Goal: Task Accomplishment & Management: Complete application form

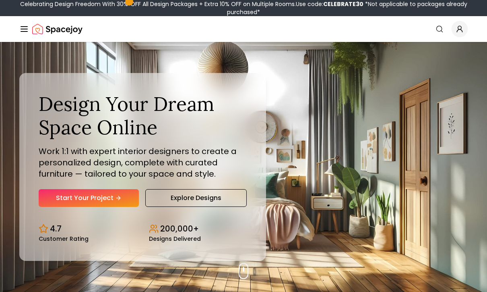
click at [122, 205] on link "Start Your Project" at bounding box center [89, 198] width 100 height 18
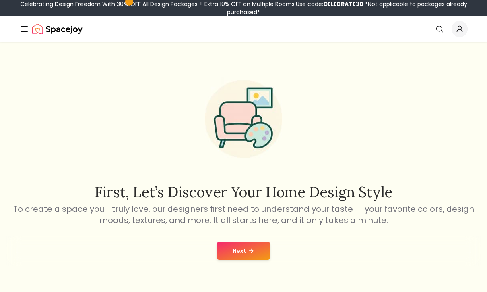
click at [245, 247] on button "Next" at bounding box center [244, 251] width 54 height 18
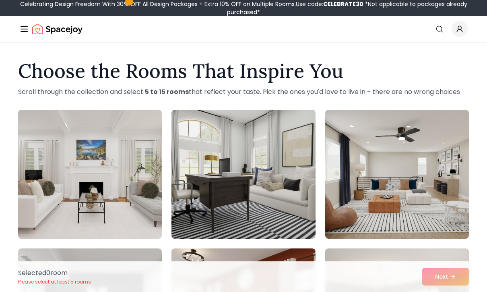
click at [452, 277] on div "Selected 0 room Please select at least 5 rooms Next" at bounding box center [244, 276] width 464 height 31
click at [450, 278] on div "Selected 0 room Please select at least 5 rooms Next" at bounding box center [244, 276] width 464 height 31
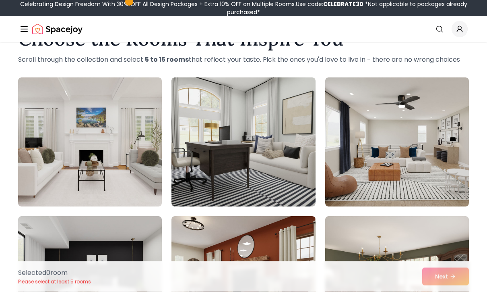
click at [405, 176] on img at bounding box center [398, 142] width 144 height 129
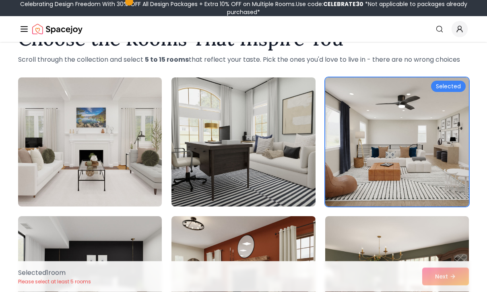
scroll to position [32, 0]
click at [279, 174] on img at bounding box center [244, 141] width 144 height 129
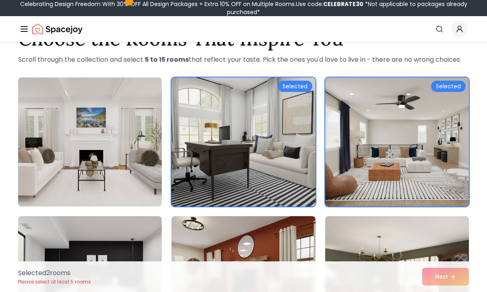
click at [123, 188] on img at bounding box center [90, 141] width 144 height 129
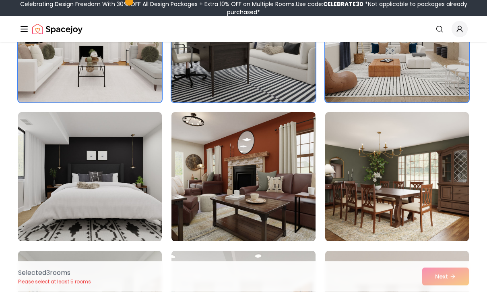
scroll to position [143, 0]
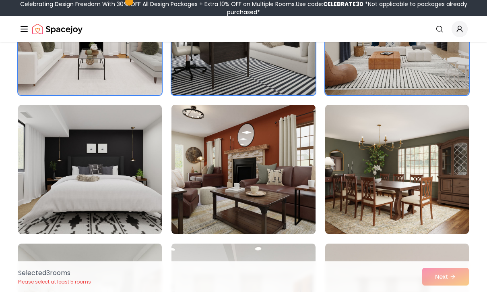
click at [430, 177] on img at bounding box center [398, 169] width 144 height 129
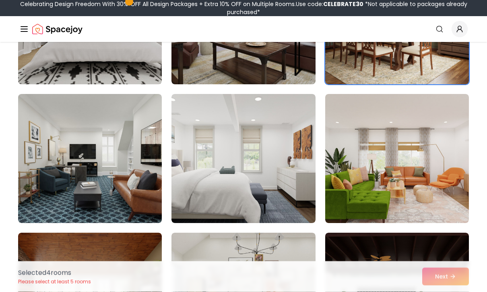
scroll to position [293, 0]
click at [294, 201] on img at bounding box center [244, 158] width 144 height 129
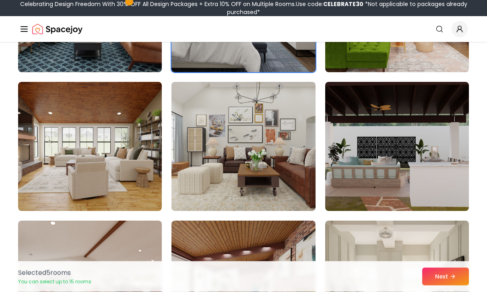
scroll to position [444, 0]
click at [296, 122] on img at bounding box center [244, 146] width 144 height 129
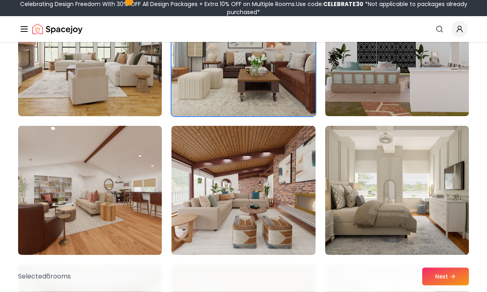
scroll to position [538, 0]
click at [352, 174] on img at bounding box center [398, 190] width 144 height 129
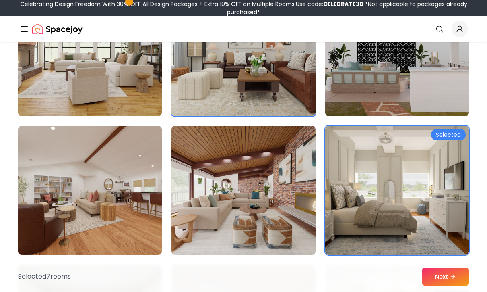
click at [140, 240] on img at bounding box center [90, 190] width 144 height 129
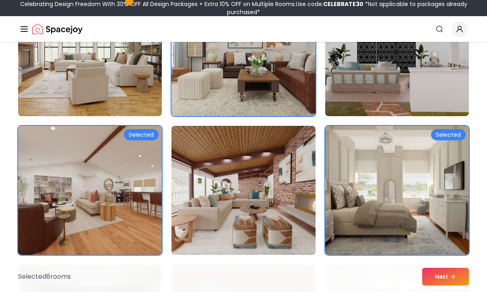
click at [225, 229] on img at bounding box center [244, 190] width 144 height 129
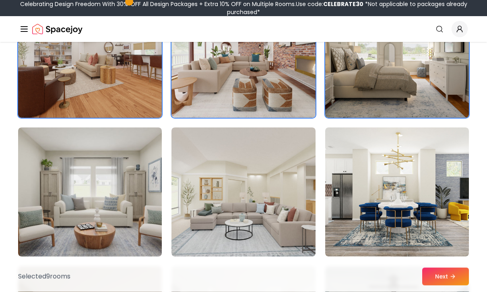
scroll to position [676, 0]
click at [142, 172] on img at bounding box center [90, 191] width 144 height 129
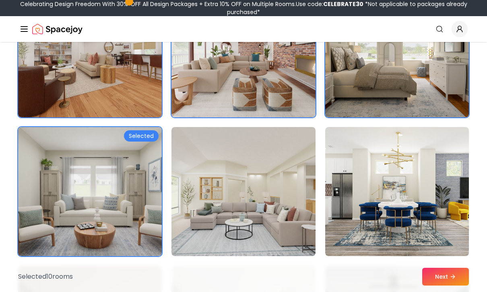
click at [227, 156] on img at bounding box center [244, 191] width 144 height 129
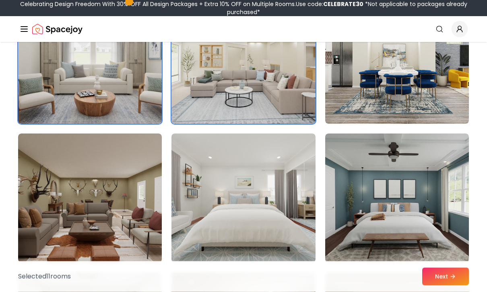
scroll to position [809, 0]
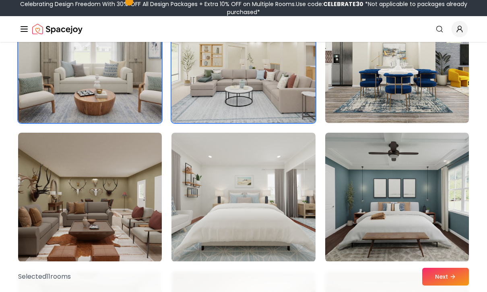
click at [393, 172] on img at bounding box center [398, 197] width 144 height 129
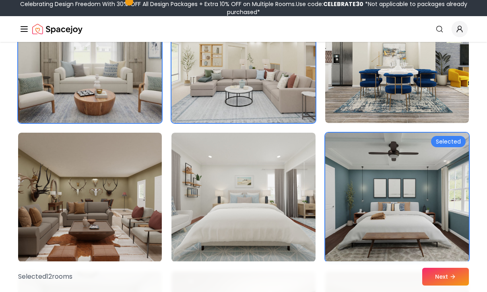
click at [289, 166] on img at bounding box center [244, 197] width 144 height 129
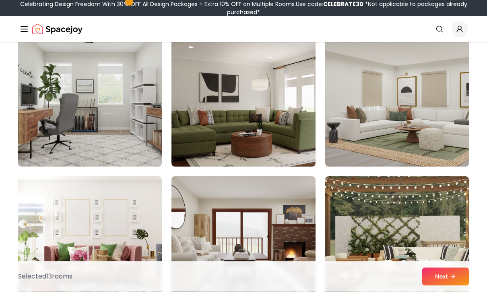
scroll to position [1042, 0]
click at [144, 150] on img at bounding box center [90, 101] width 144 height 129
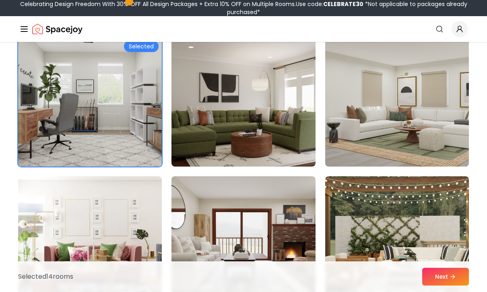
click at [311, 98] on img at bounding box center [244, 101] width 144 height 129
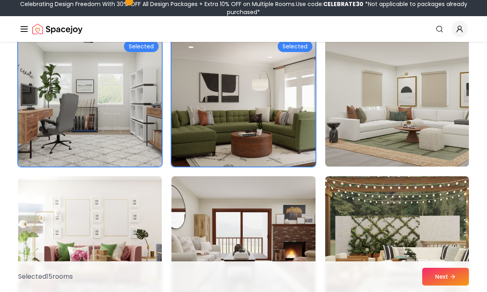
click at [392, 92] on img at bounding box center [398, 101] width 144 height 129
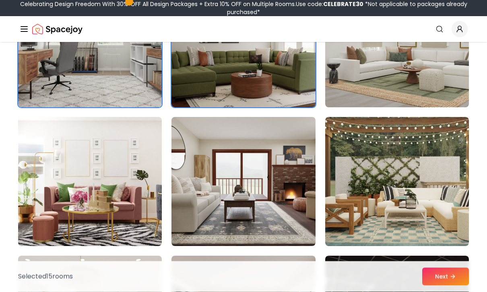
scroll to position [1104, 0]
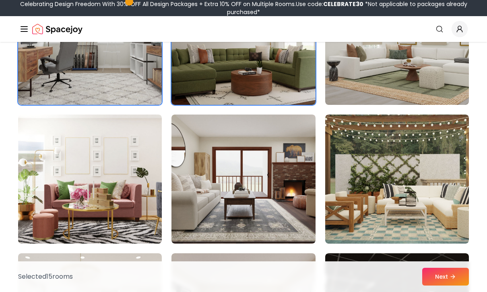
click at [393, 143] on img at bounding box center [398, 178] width 144 height 129
click at [404, 149] on img at bounding box center [398, 178] width 144 height 129
click at [390, 146] on img at bounding box center [398, 178] width 144 height 129
click at [435, 167] on img at bounding box center [398, 178] width 144 height 129
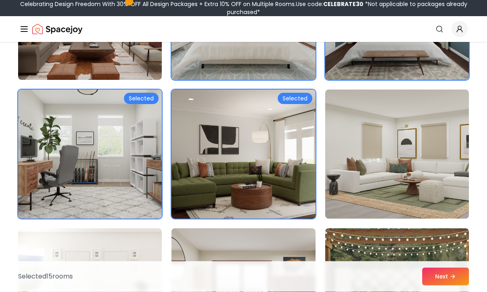
scroll to position [985, 0]
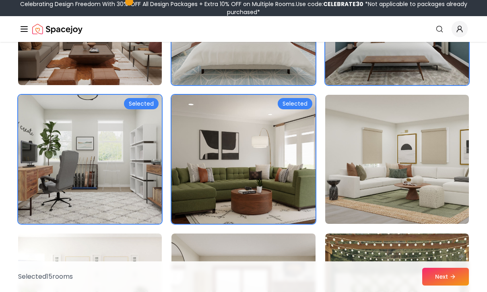
click at [208, 129] on img at bounding box center [244, 159] width 144 height 129
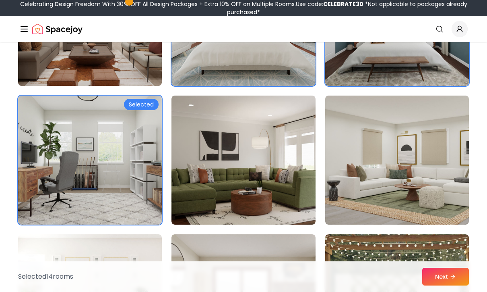
scroll to position [991, 0]
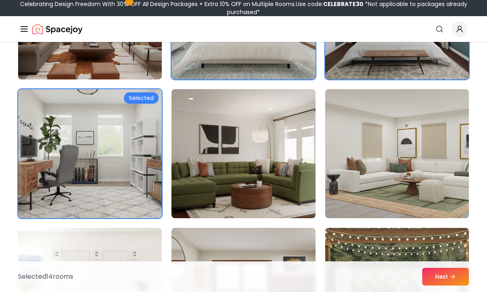
click at [432, 118] on img at bounding box center [398, 153] width 144 height 129
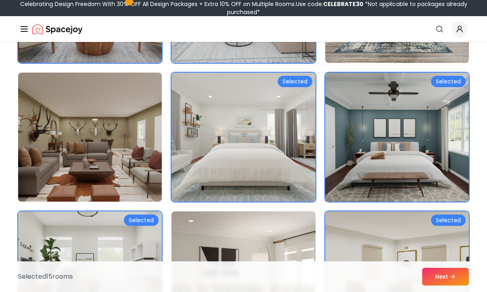
click at [419, 160] on img at bounding box center [398, 137] width 144 height 129
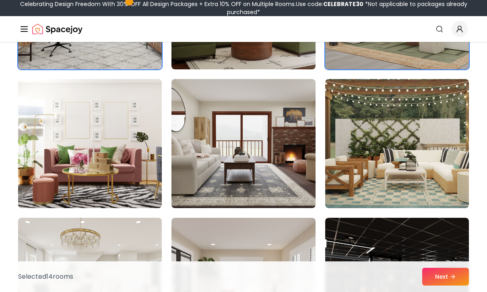
scroll to position [1157, 0]
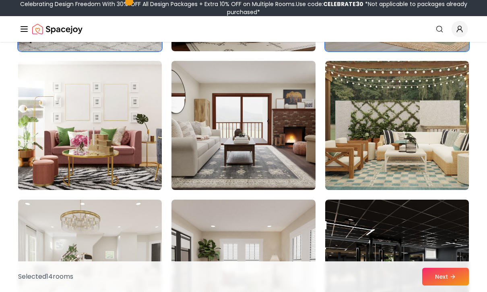
click at [408, 146] on img at bounding box center [398, 125] width 144 height 129
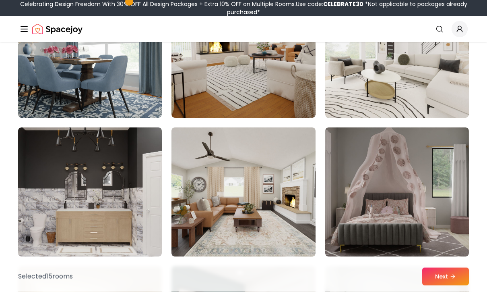
scroll to position [1507, 0]
click at [445, 285] on button "Next" at bounding box center [446, 276] width 47 height 18
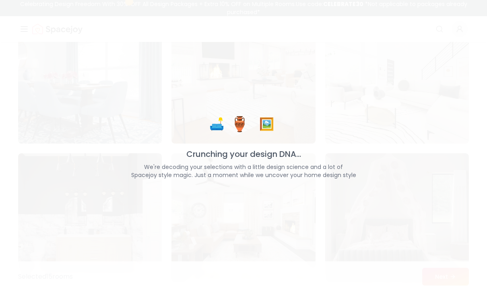
click at [406, 164] on div "🛋️ 🏺 🖼️ Crunching your design DNA... We're decoding your selections with a litt…" at bounding box center [243, 146] width 487 height 292
click at [404, 163] on div "🛋️ 🏺 🖼️ Crunching your design DNA... We're decoding your selections with a litt…" at bounding box center [243, 146] width 487 height 292
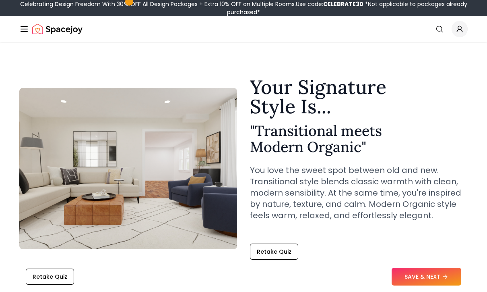
click at [434, 268] on button "SAVE & NEXT" at bounding box center [427, 276] width 70 height 18
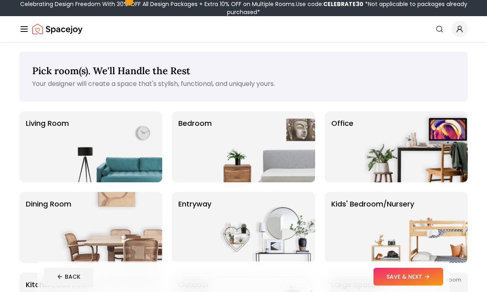
click at [294, 148] on img at bounding box center [263, 146] width 103 height 71
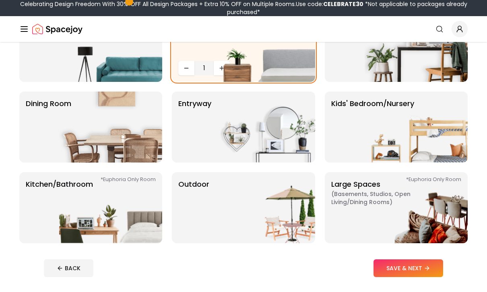
scroll to position [104, 0]
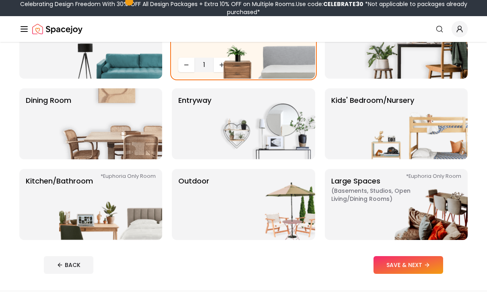
click at [416, 258] on button "SAVE & NEXT" at bounding box center [409, 265] width 70 height 18
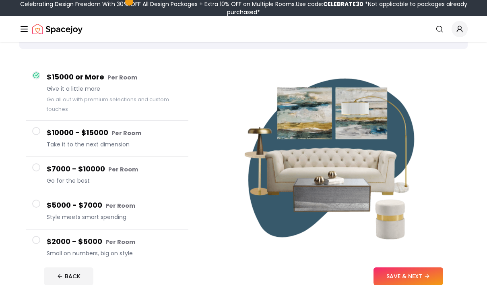
scroll to position [53, 0]
click at [405, 285] on button "SAVE & NEXT" at bounding box center [409, 276] width 70 height 18
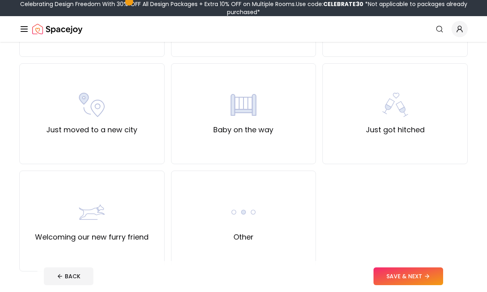
scroll to position [262, 0]
click at [284, 213] on div "Other" at bounding box center [243, 220] width 145 height 101
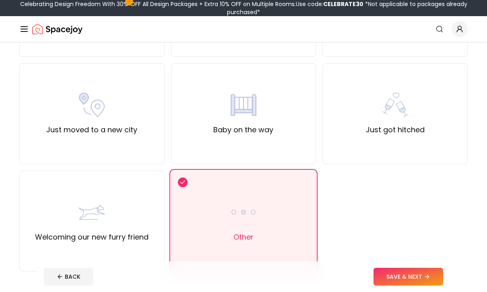
click at [395, 285] on button "SAVE & NEXT" at bounding box center [409, 276] width 70 height 18
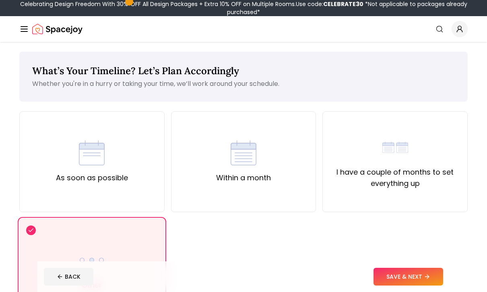
click at [404, 285] on button "SAVE & NEXT" at bounding box center [409, 276] width 70 height 18
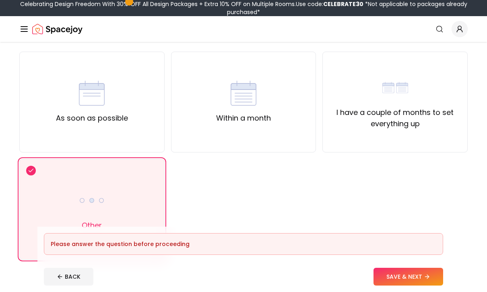
scroll to position [72, 0]
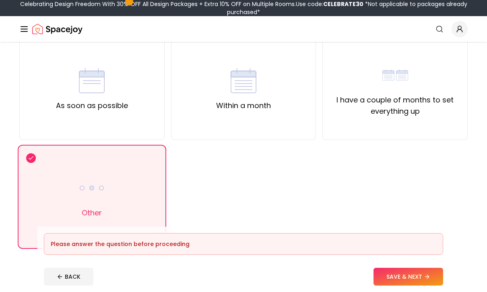
click at [138, 226] on div "Other" at bounding box center [91, 196] width 145 height 101
click at [427, 118] on div "I have a couple of months to set everything up" at bounding box center [395, 89] width 145 height 101
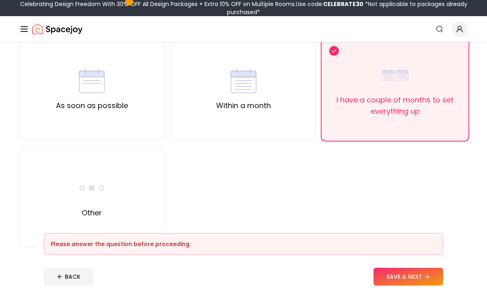
click at [395, 285] on button "SAVE & NEXT" at bounding box center [409, 276] width 70 height 18
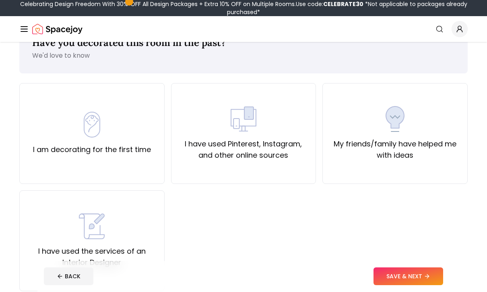
scroll to position [30, 0]
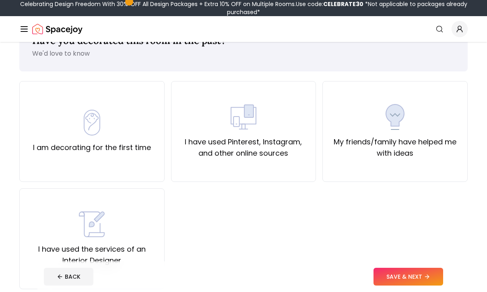
click at [400, 285] on button "SAVE & NEXT" at bounding box center [409, 276] width 70 height 18
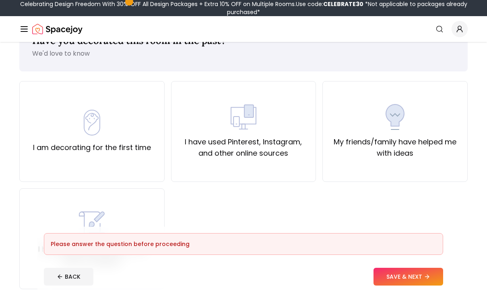
click at [291, 139] on label "I have used Pinterest, Instagram, and other online sources" at bounding box center [244, 147] width 132 height 23
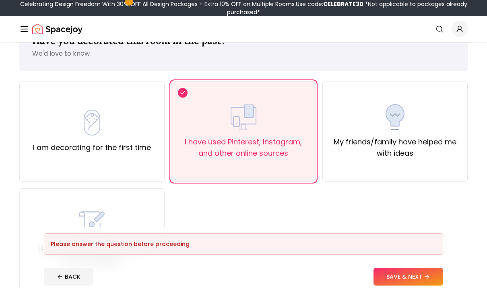
click at [395, 285] on button "SAVE & NEXT" at bounding box center [409, 276] width 70 height 18
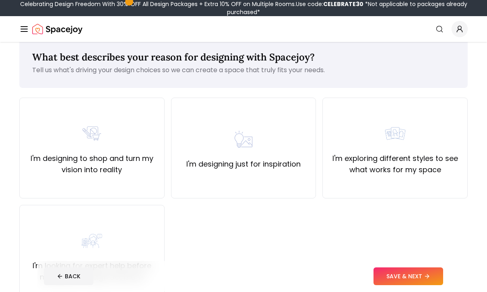
scroll to position [16, 0]
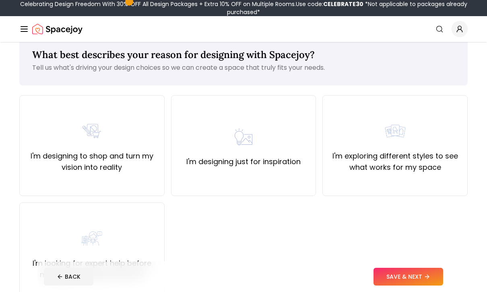
click at [281, 173] on div "I'm designing just for inspiration" at bounding box center [243, 145] width 145 height 101
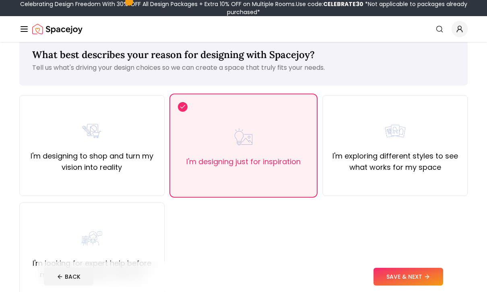
click at [148, 249] on div "I'm looking for expert help before making any design decisions" at bounding box center [92, 252] width 132 height 55
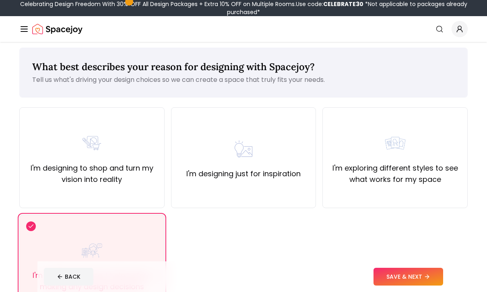
scroll to position [0, 0]
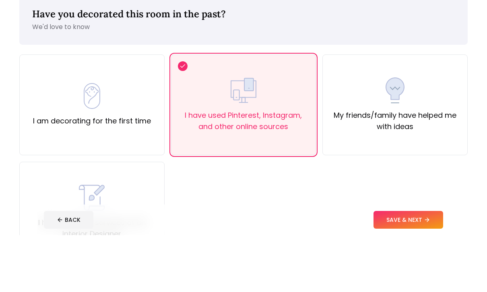
scroll to position [99, 0]
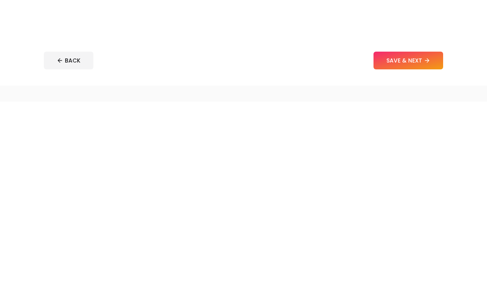
scroll to position [79, 0]
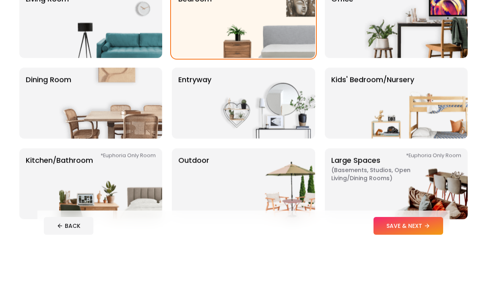
scroll to position [130, 0]
